Goal: Task Accomplishment & Management: Use online tool/utility

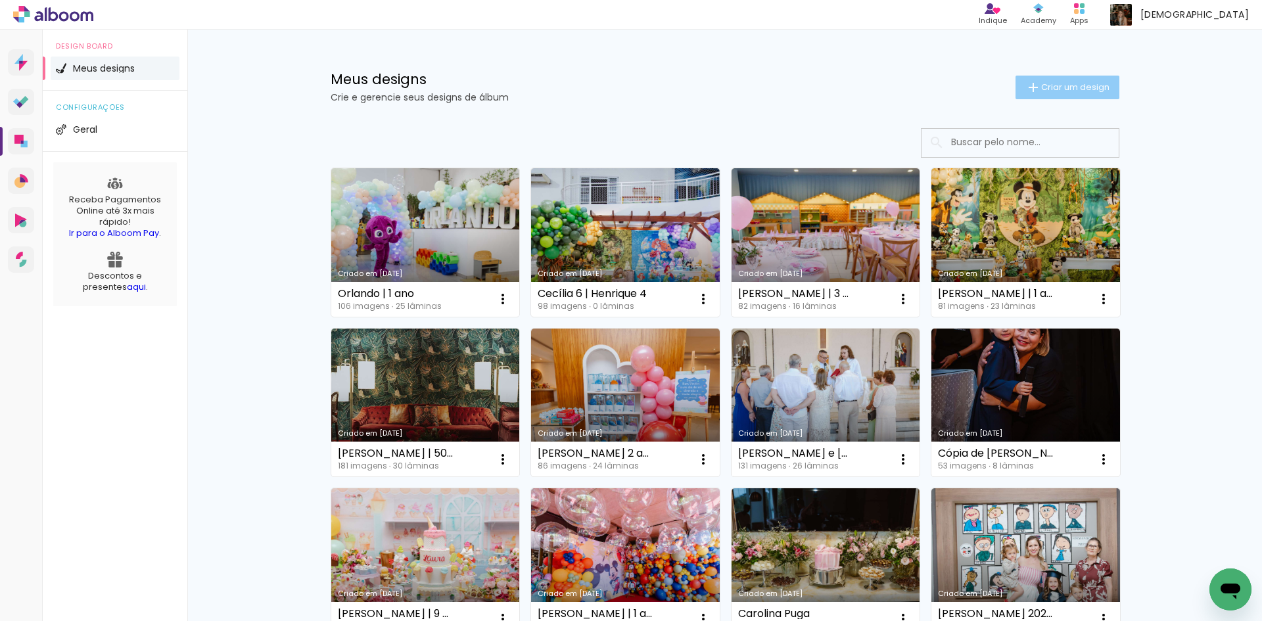
click at [1042, 83] on span "Criar um design" at bounding box center [1076, 87] width 68 height 9
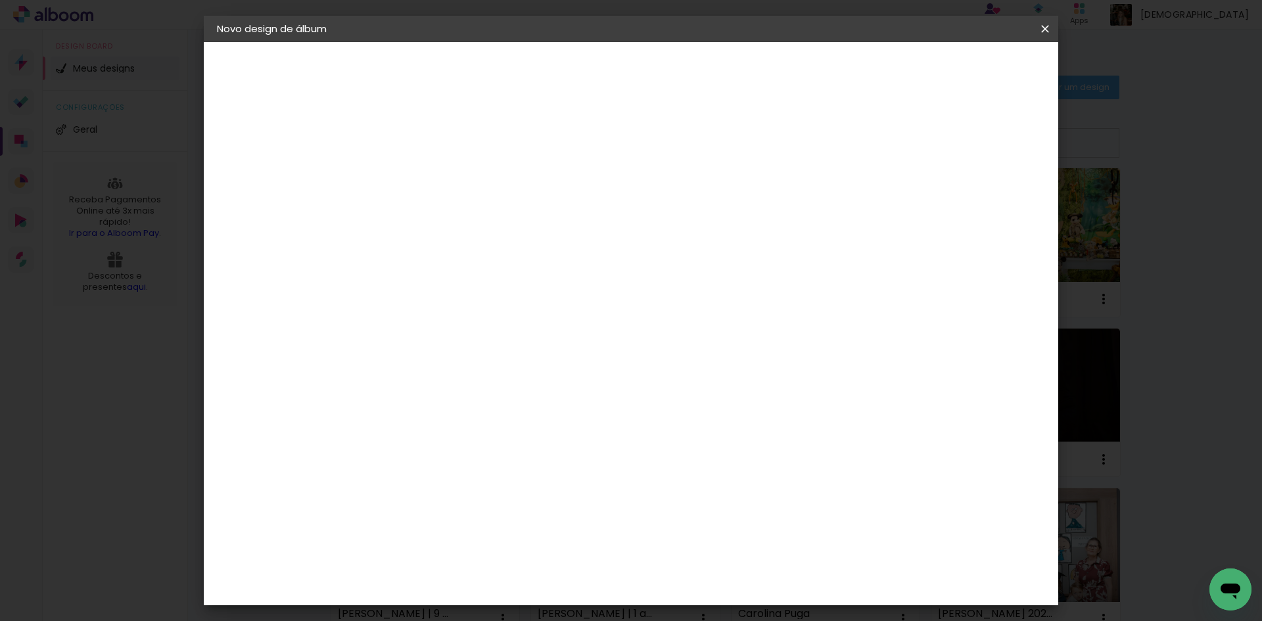
click at [432, 176] on input at bounding box center [432, 176] width 0 height 20
type input "[PERSON_NAME] | 2 anos"
type paper-input "[PERSON_NAME] | 2 anos"
click at [0, 0] on slot "Avançar" at bounding box center [0, 0] width 0 height 0
click at [495, 251] on input at bounding box center [465, 250] width 133 height 16
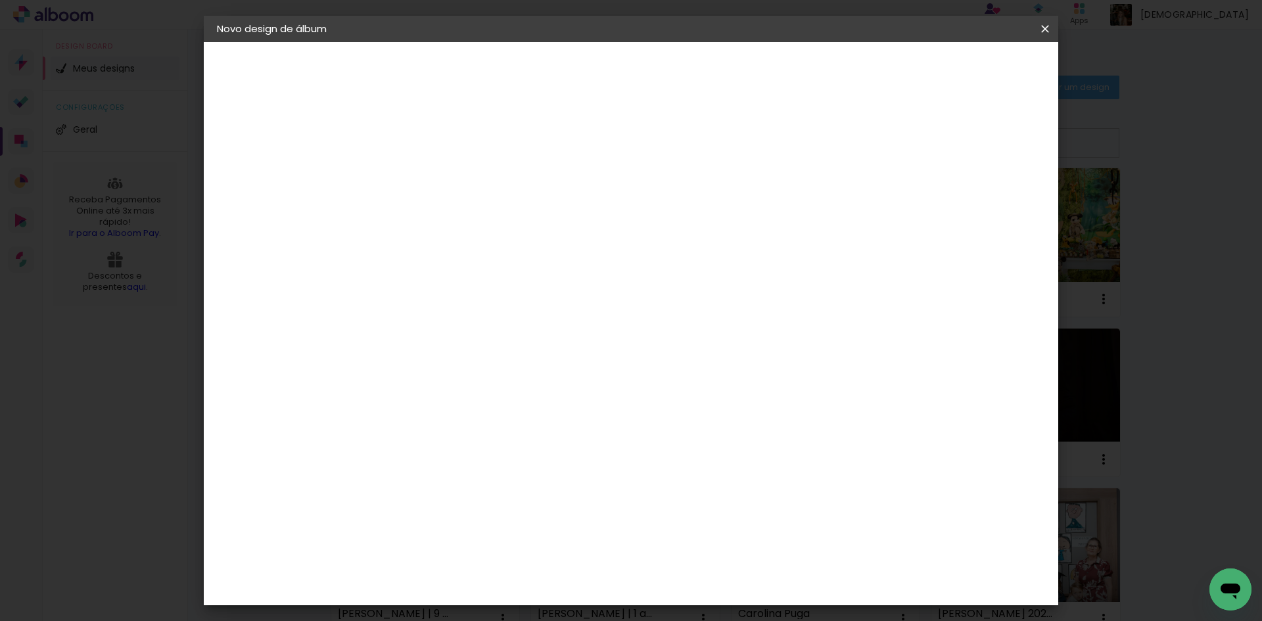
type input "foto"
type paper-input "foto"
click at [447, 301] on div "Foto 15" at bounding box center [435, 299] width 24 height 21
click at [0, 0] on slot "Avançar" at bounding box center [0, 0] width 0 height 0
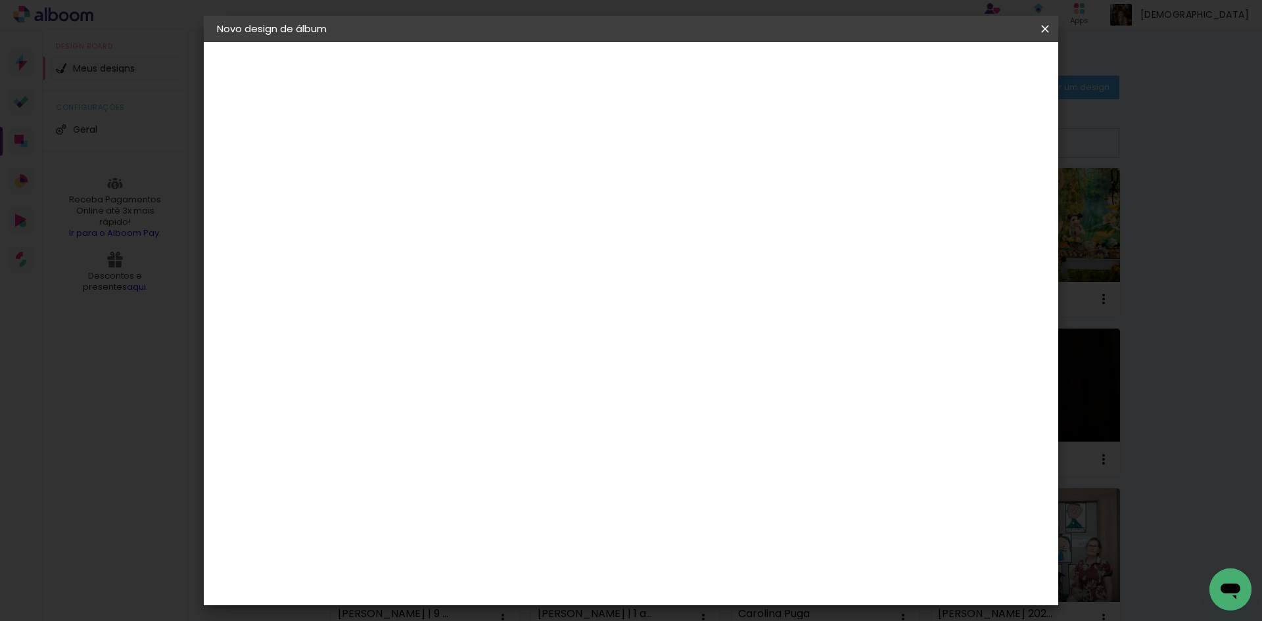
click at [0, 0] on slot "Avançar" at bounding box center [0, 0] width 0 height 0
click at [963, 70] on span "Iniciar design" at bounding box center [933, 69] width 60 height 9
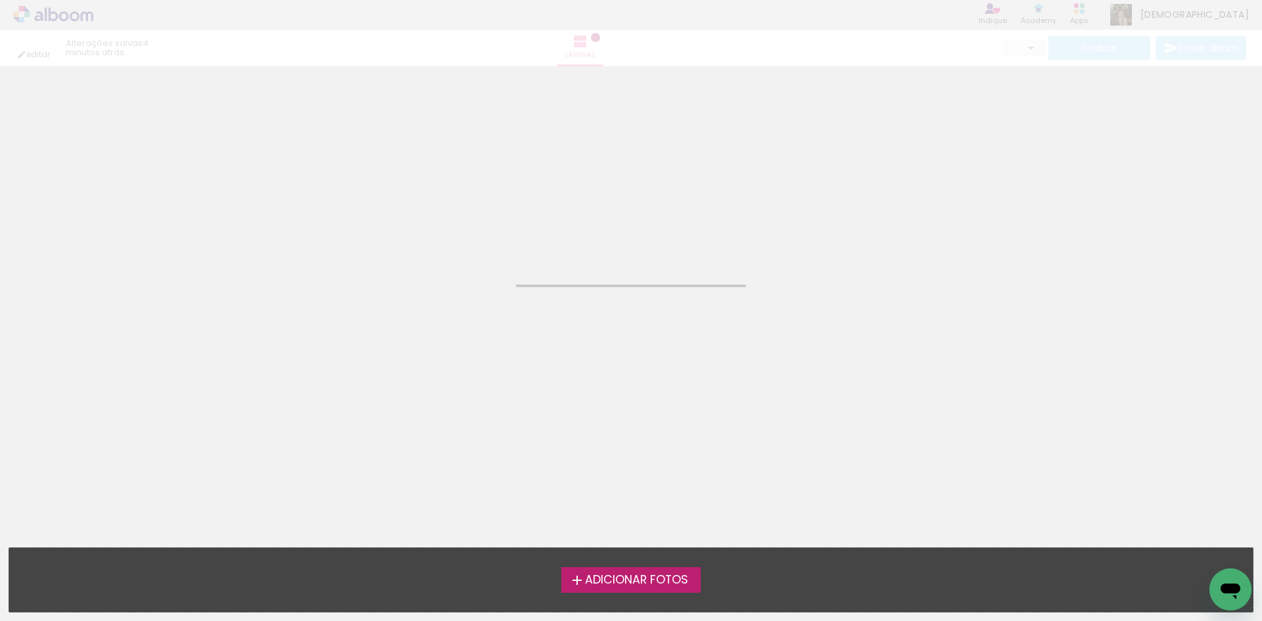
click at [677, 585] on span "Adicionar Fotos" at bounding box center [636, 581] width 103 height 12
click at [0, 0] on input "file" at bounding box center [0, 0] width 0 height 0
